Goal: Check status

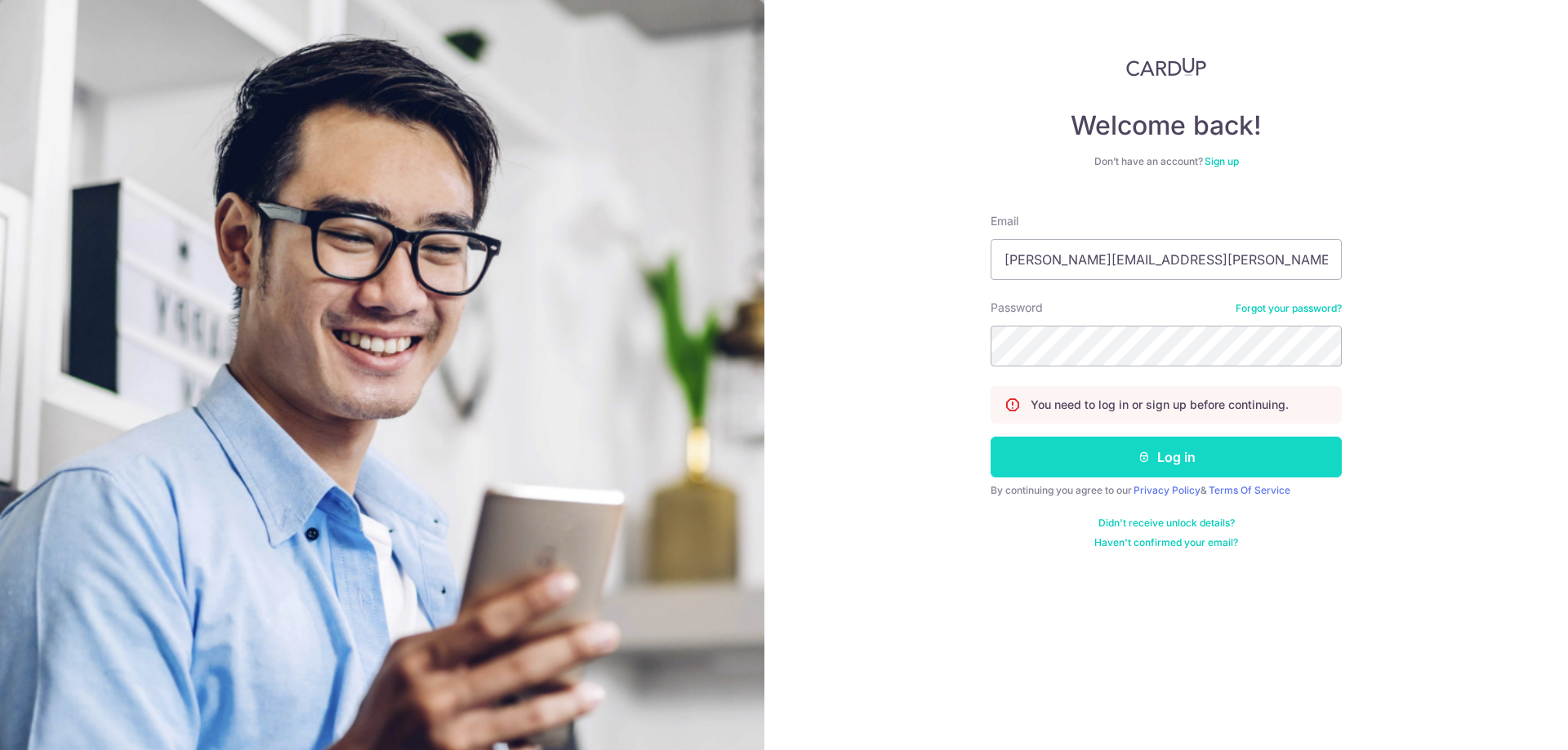
click at [1188, 450] on button "Log in" at bounding box center [1165, 457] width 351 height 41
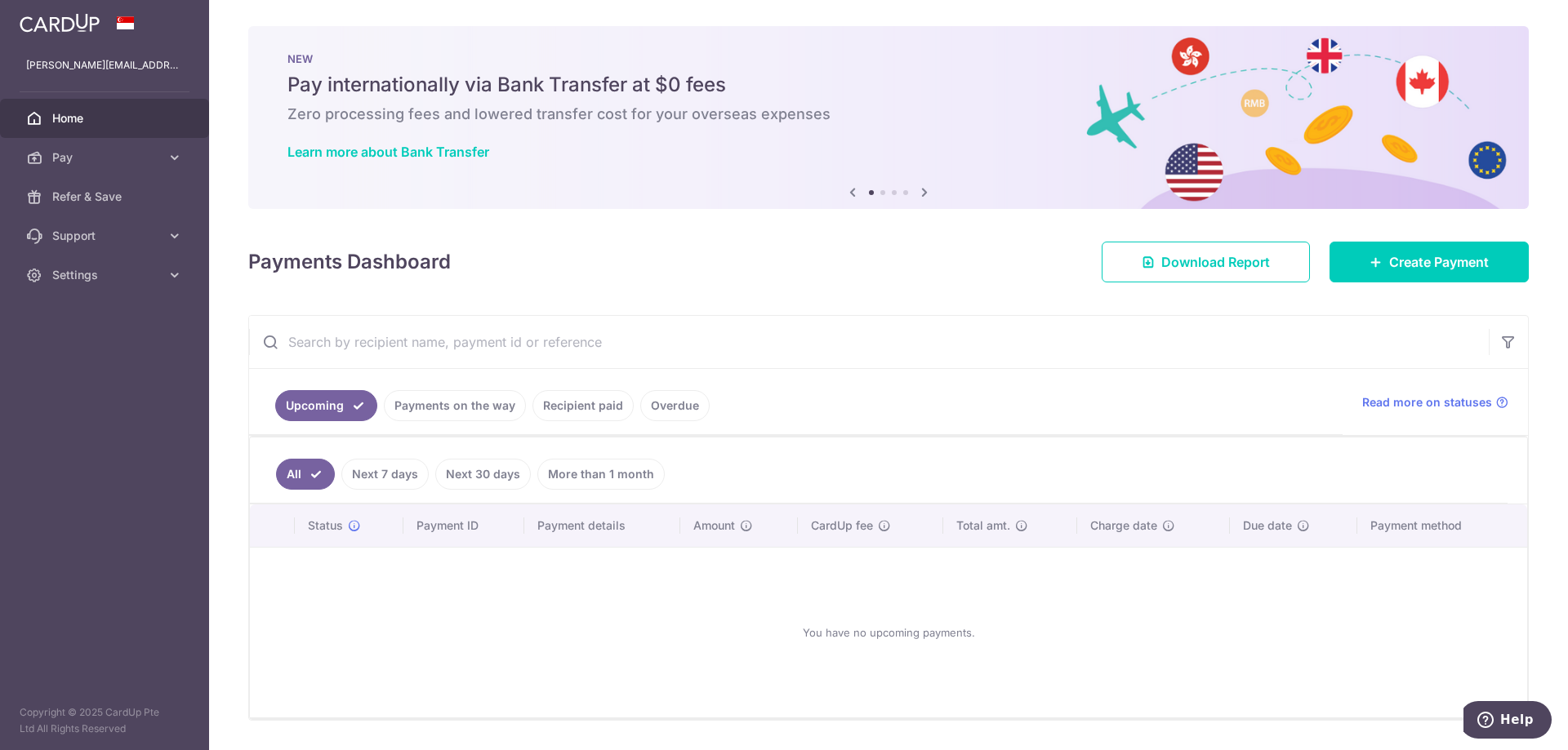
click at [559, 410] on link "Recipient paid" at bounding box center [583, 406] width 101 height 31
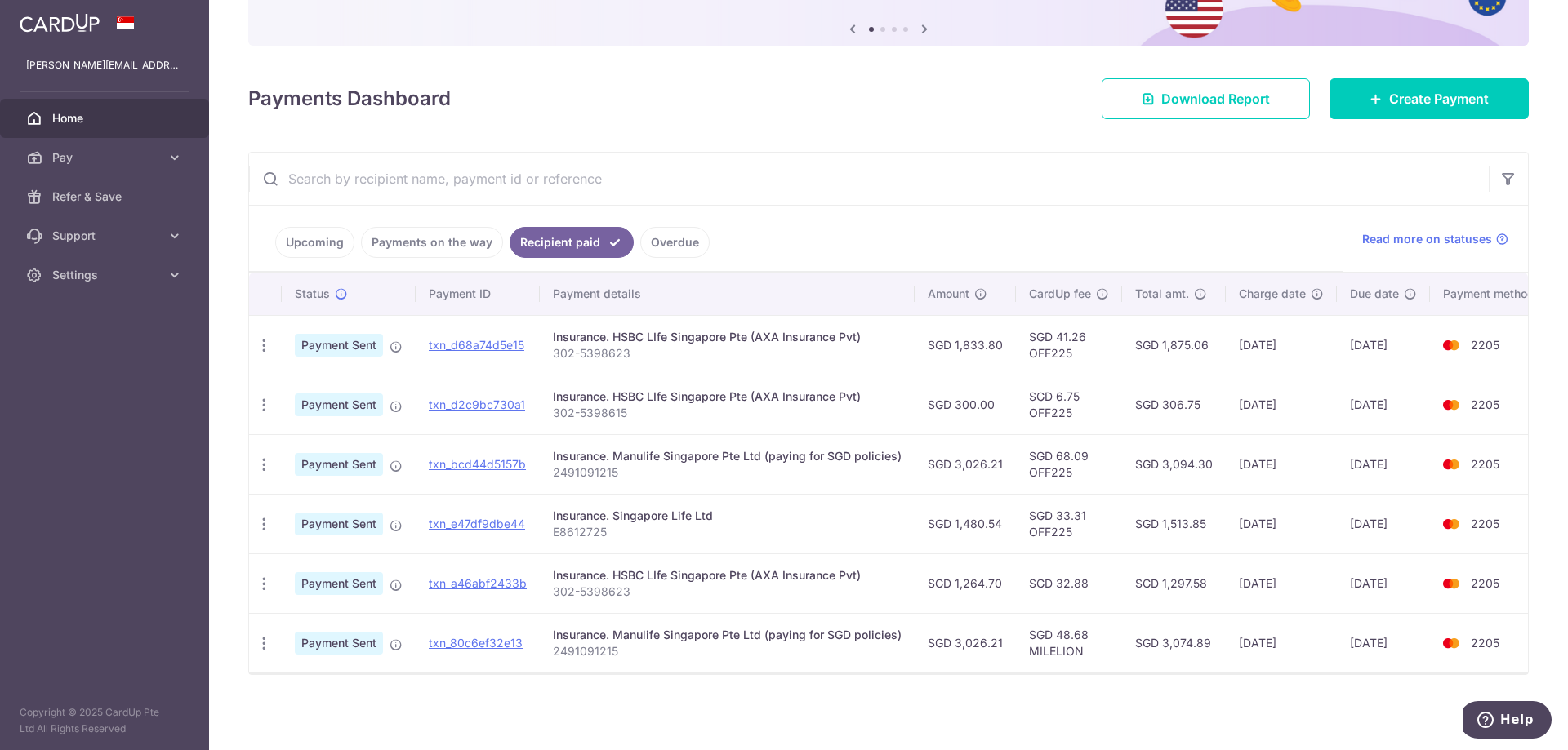
scroll to position [173, 0]
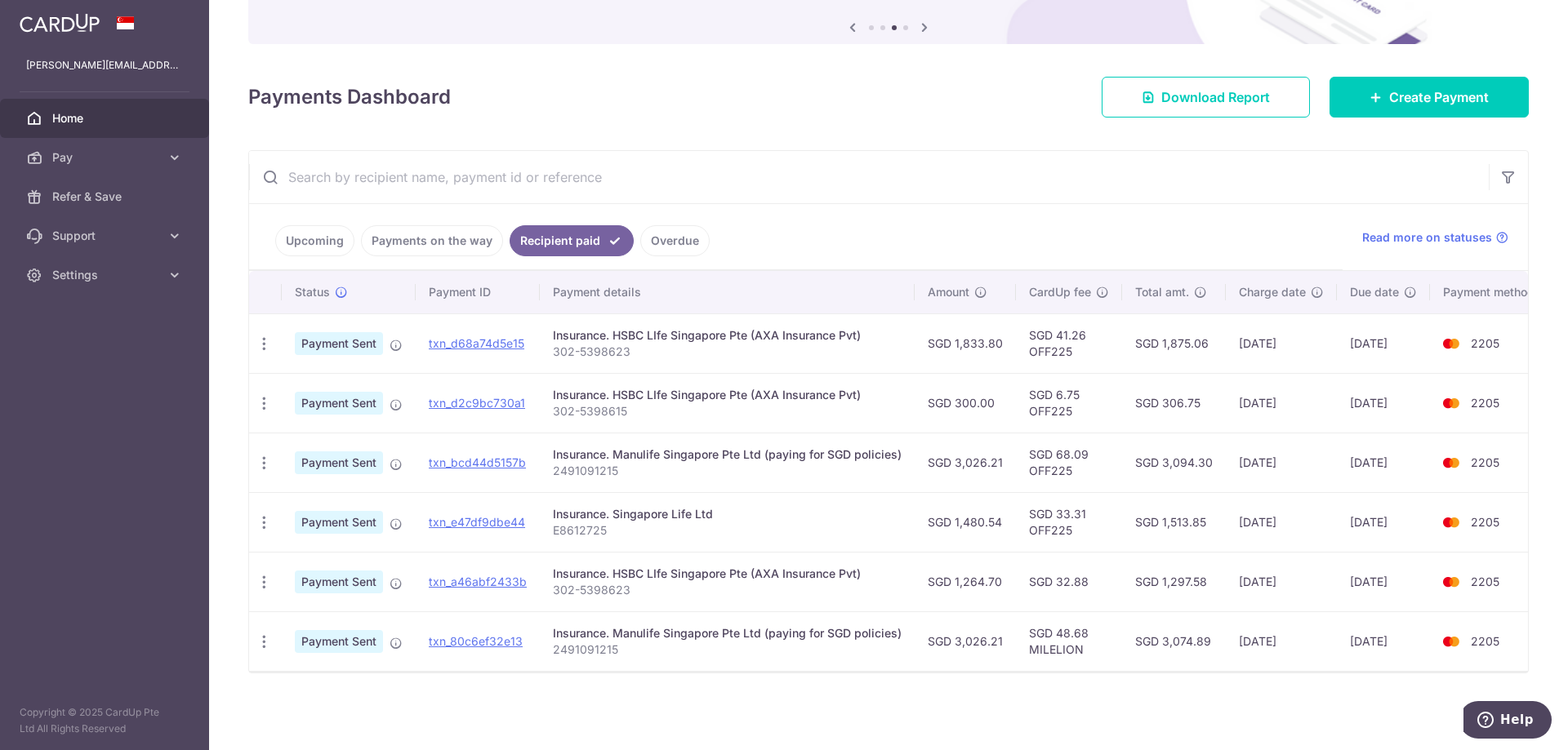
drag, startPoint x: 952, startPoint y: 338, endPoint x: 988, endPoint y: 338, distance: 36.0
click at [988, 338] on td "SGD 1,833.80" at bounding box center [965, 343] width 101 height 60
copy td "1,833.8"
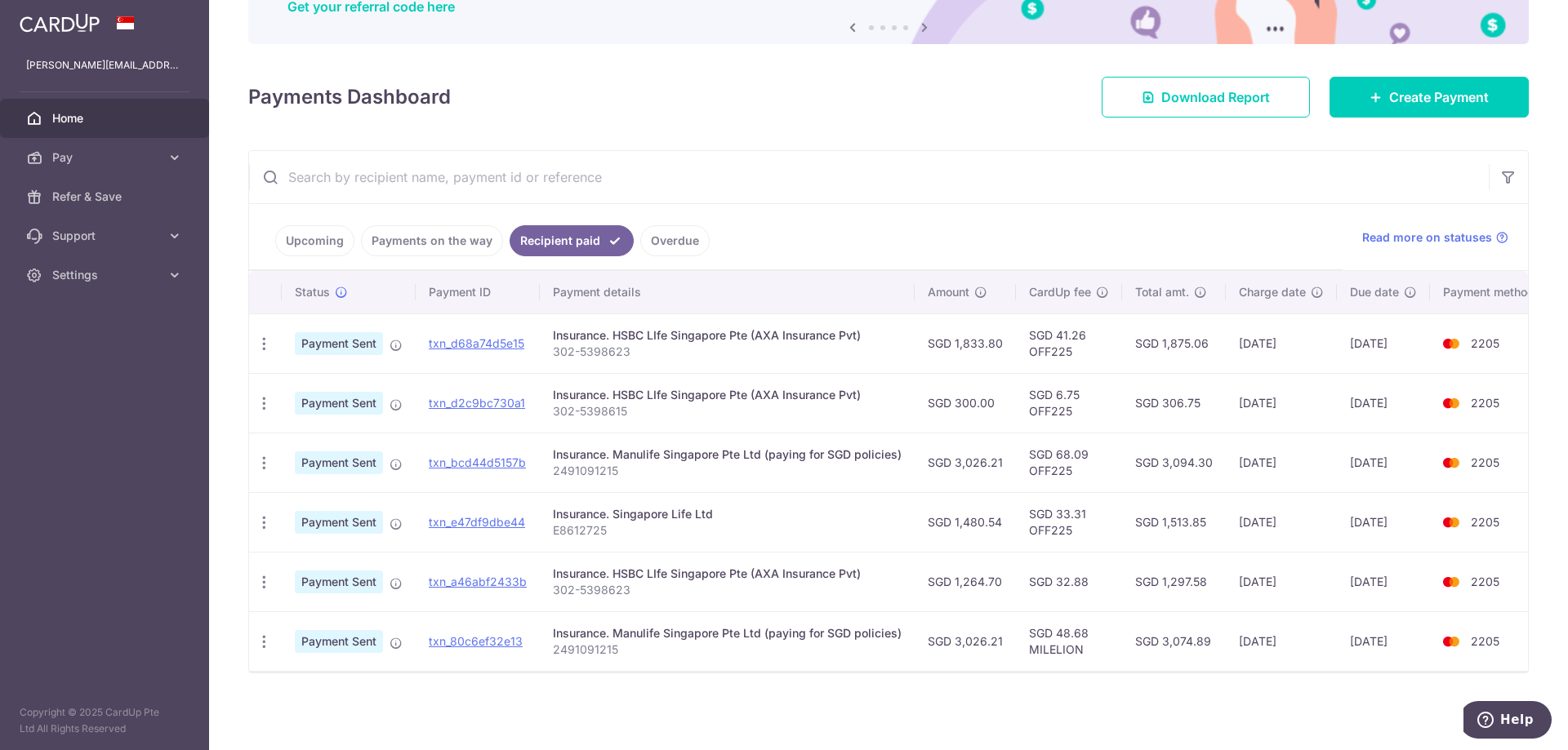
drag, startPoint x: 952, startPoint y: 451, endPoint x: 996, endPoint y: 451, distance: 44.0
click at [996, 451] on td "SGD 3,026.21" at bounding box center [965, 462] width 101 height 60
copy td "3,026.21"
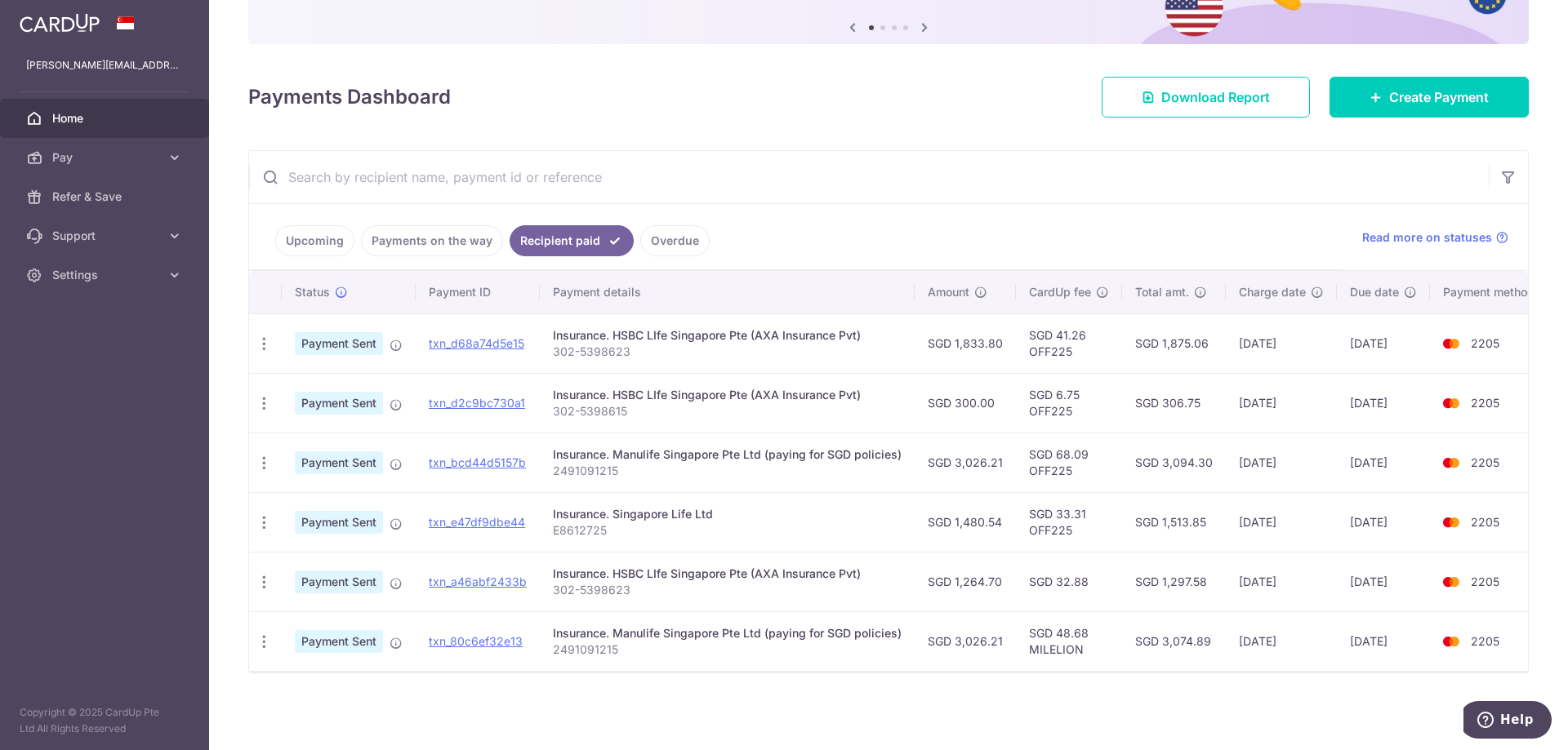
click at [593, 523] on p "E8612725" at bounding box center [726, 531] width 349 height 16
copy p "E8612725"
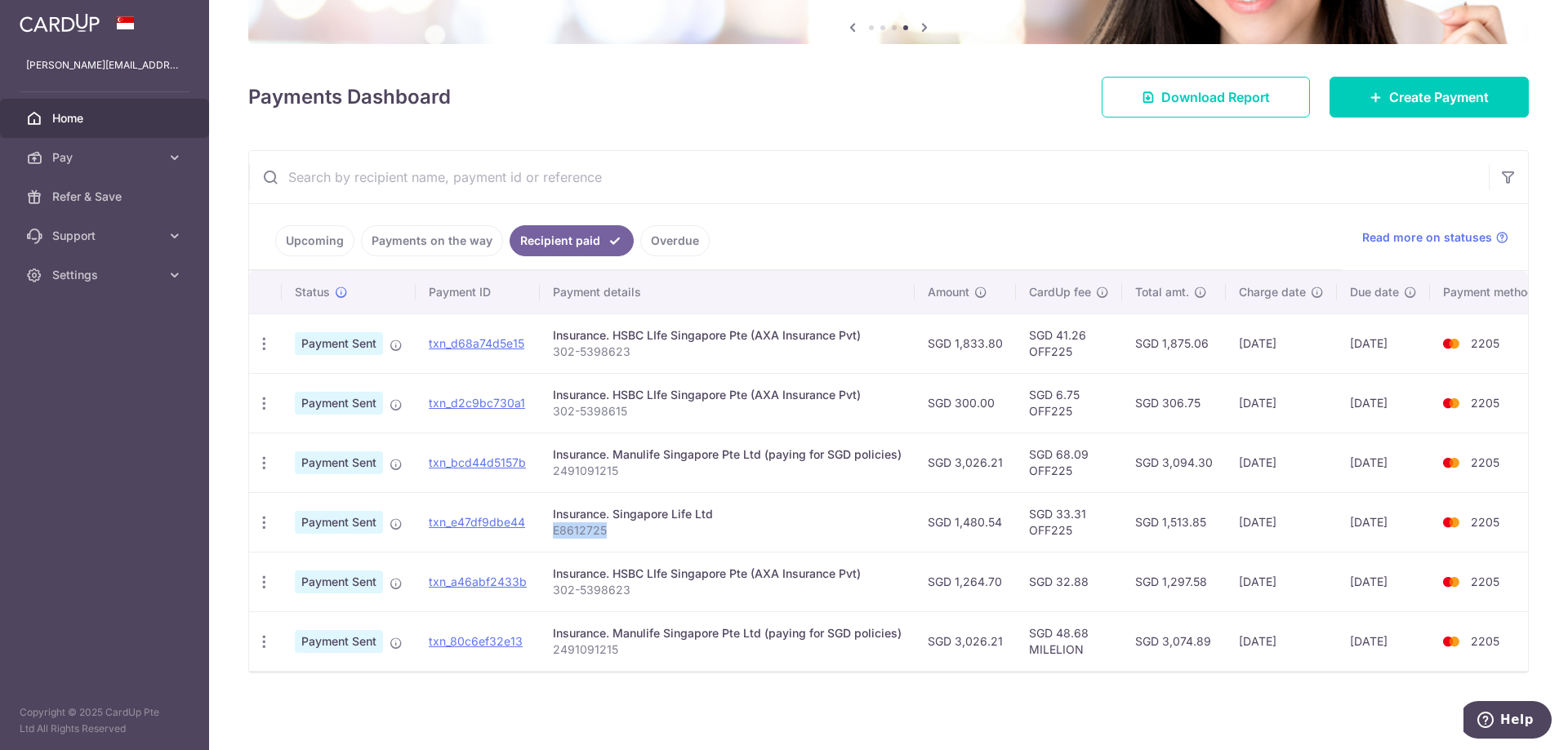
drag, startPoint x: 996, startPoint y: 514, endPoint x: 953, endPoint y: 511, distance: 43.1
click at [953, 511] on td "SGD 1,480.54" at bounding box center [965, 522] width 101 height 60
copy td "1,480.54"
